Goal: Task Accomplishment & Management: Manage account settings

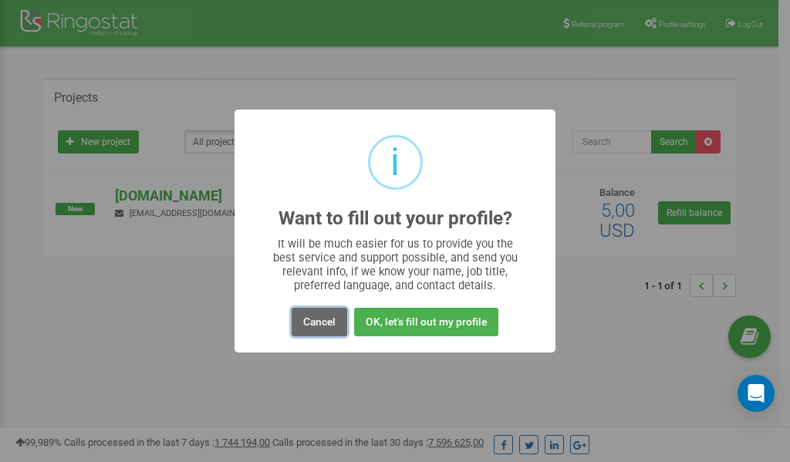
click at [326, 320] on button "Cancel" at bounding box center [320, 322] width 56 height 29
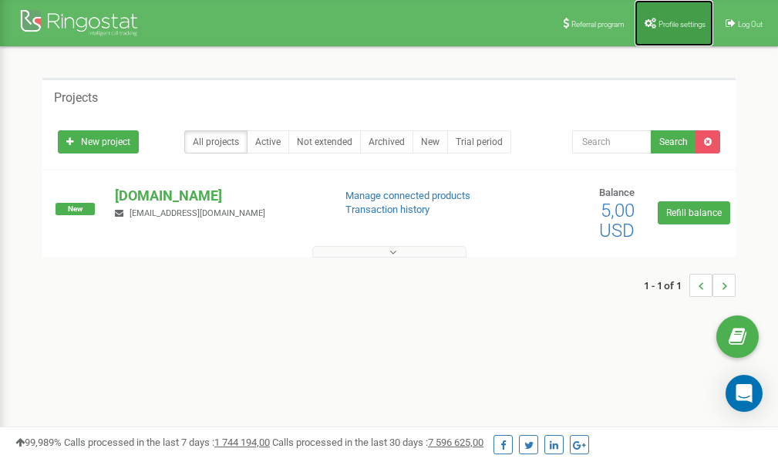
click at [677, 20] on span "Profile settings" at bounding box center [682, 24] width 47 height 8
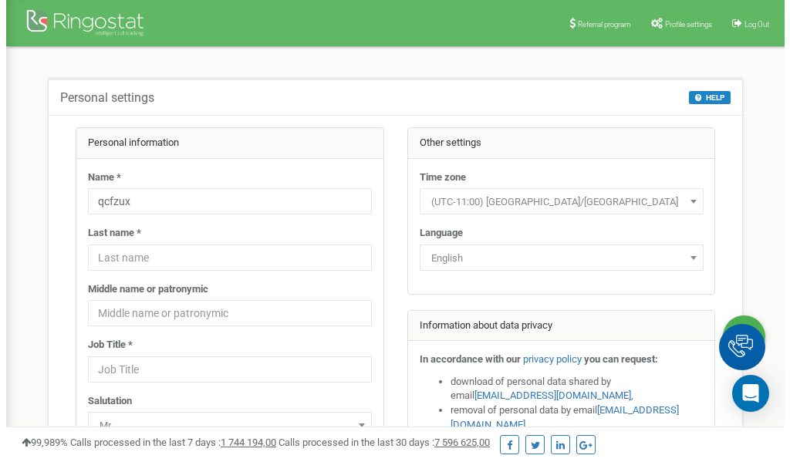
scroll to position [77, 0]
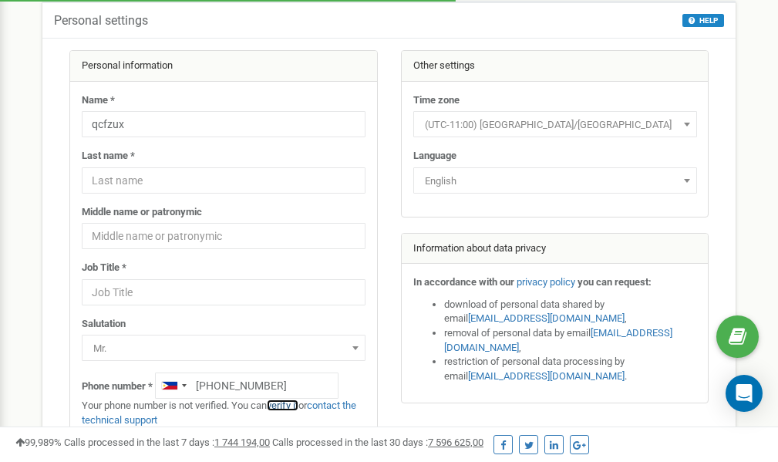
click at [288, 407] on link "verify it" at bounding box center [283, 406] width 32 height 12
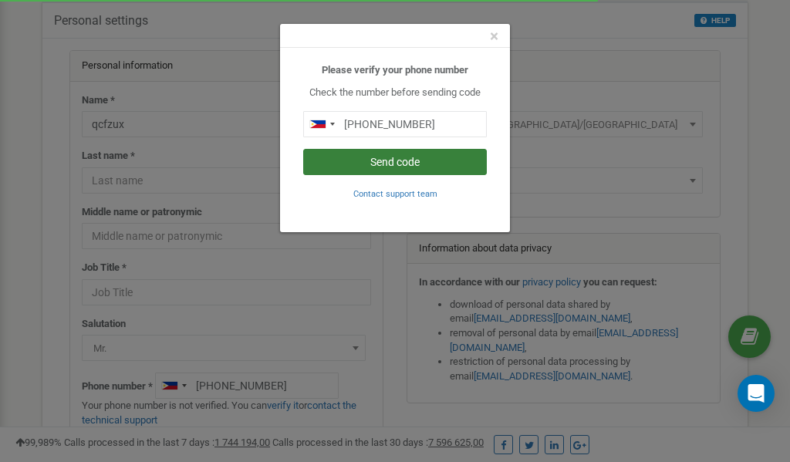
click at [401, 160] on button "Send code" at bounding box center [395, 162] width 184 height 26
